Goal: Check status: Check status

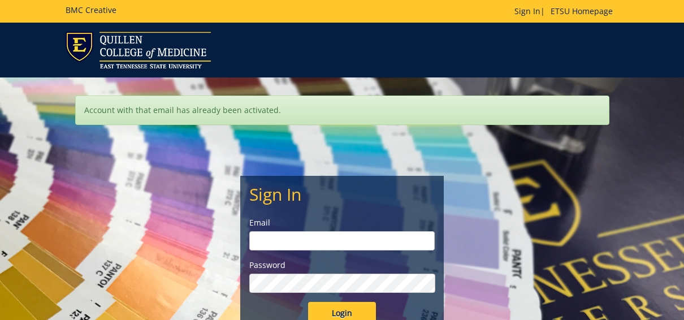
scroll to position [35, 0]
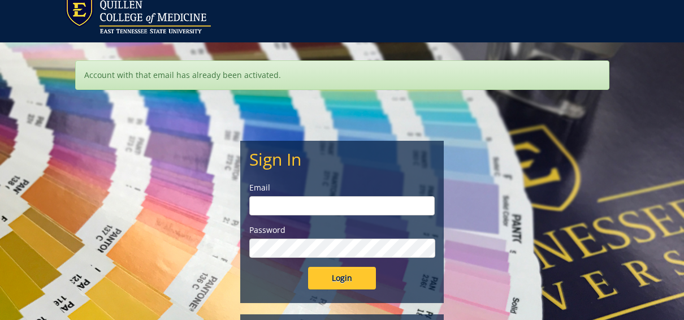
click at [341, 205] on input "email" at bounding box center [341, 205] width 185 height 19
type input "[EMAIL_ADDRESS][DOMAIN_NAME]"
click at [308, 267] on input "Login" at bounding box center [342, 278] width 68 height 23
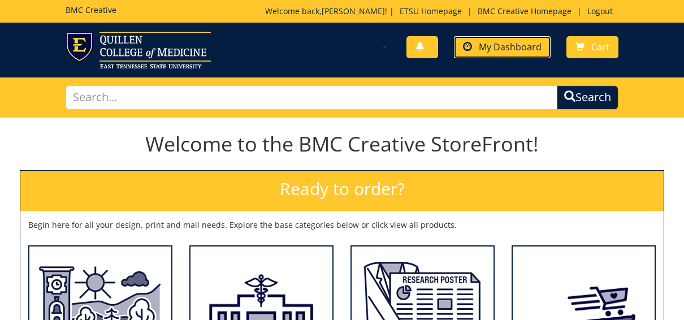
click at [518, 49] on span "My Dashboard" at bounding box center [510, 47] width 63 height 12
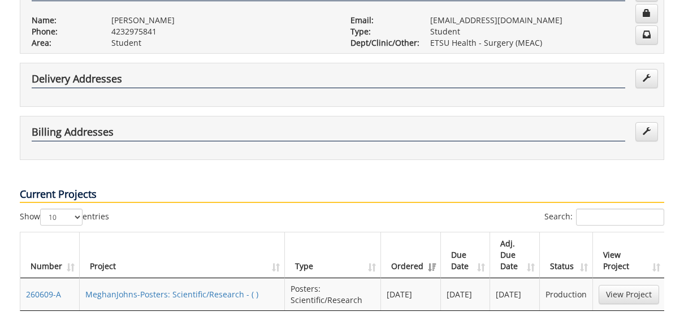
scroll to position [244, 0]
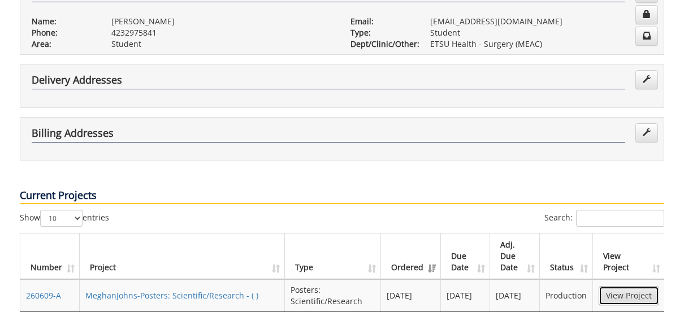
click at [625, 286] on link "View Project" at bounding box center [629, 295] width 60 height 19
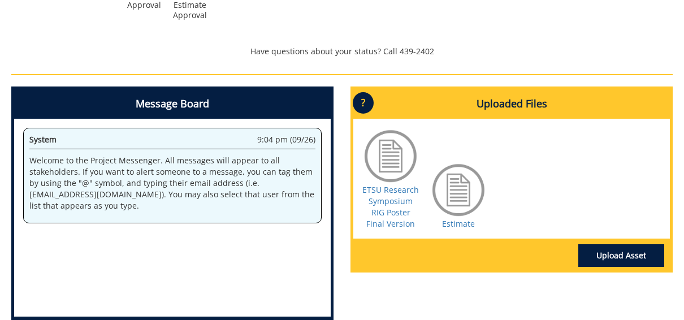
scroll to position [459, 0]
